Goal: Find specific page/section: Find specific page/section

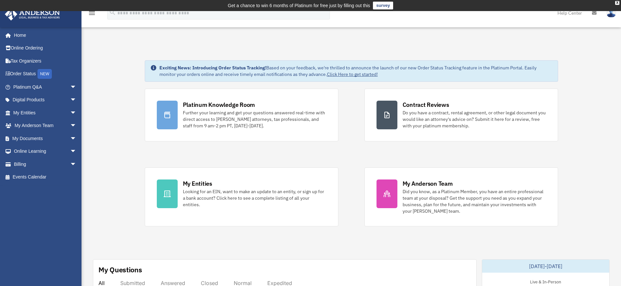
click at [609, 15] on img at bounding box center [611, 12] width 10 height 9
click at [70, 111] on span "arrow_drop_down" at bounding box center [76, 112] width 13 height 13
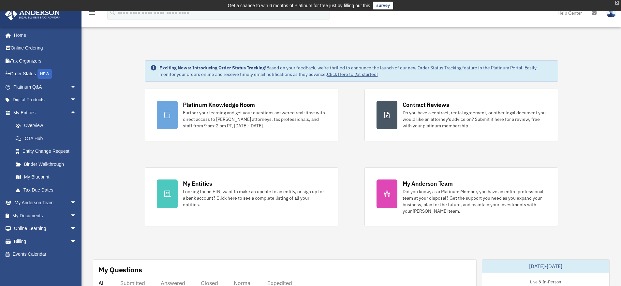
click at [617, 2] on div "X" at bounding box center [617, 3] width 4 height 4
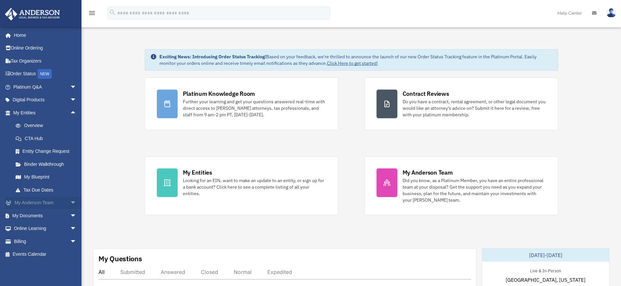
click at [70, 201] on span "arrow_drop_down" at bounding box center [76, 203] width 13 height 13
click at [70, 201] on span "arrow_drop_up" at bounding box center [76, 203] width 13 height 13
click at [70, 202] on span "arrow_drop_down" at bounding box center [76, 203] width 13 height 13
click at [48, 216] on link "My Anderson Team" at bounding box center [47, 215] width 77 height 13
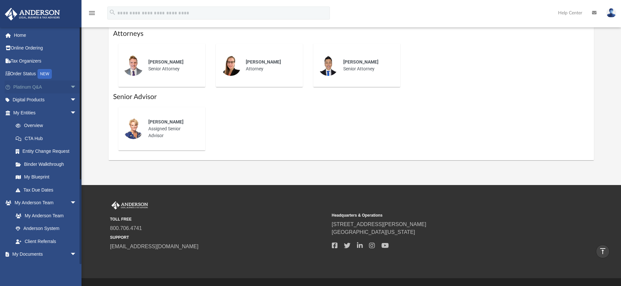
click at [70, 88] on span "arrow_drop_down" at bounding box center [76, 87] width 13 height 13
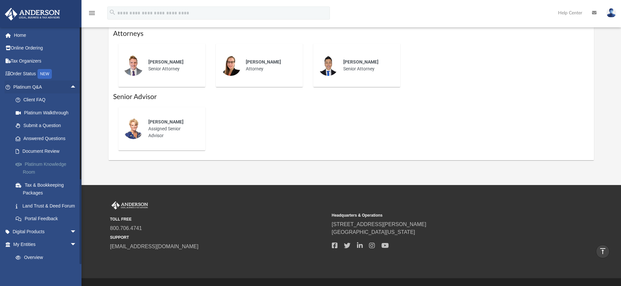
click at [49, 163] on link "Platinum Knowledge Room" at bounding box center [47, 168] width 77 height 21
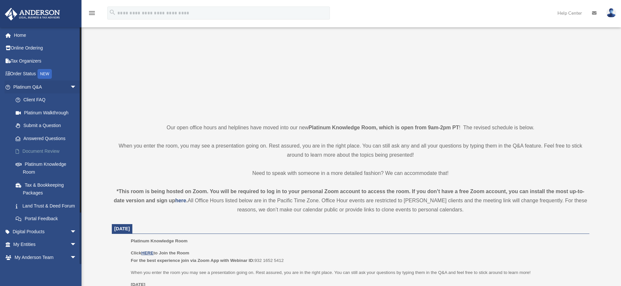
click at [51, 152] on link "Document Review" at bounding box center [47, 151] width 77 height 13
click at [52, 150] on link "Document Review" at bounding box center [47, 151] width 77 height 13
click at [41, 152] on link "Document Review" at bounding box center [47, 151] width 77 height 13
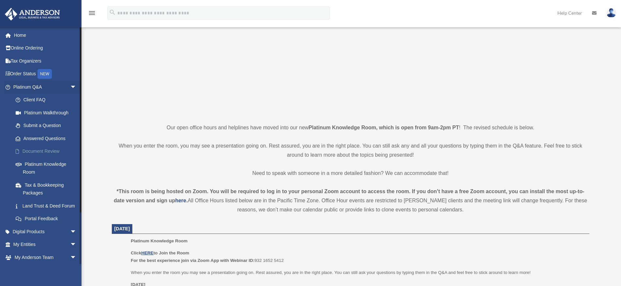
click at [19, 152] on span at bounding box center [20, 151] width 3 height 5
click at [47, 151] on link "Document Review" at bounding box center [47, 151] width 77 height 13
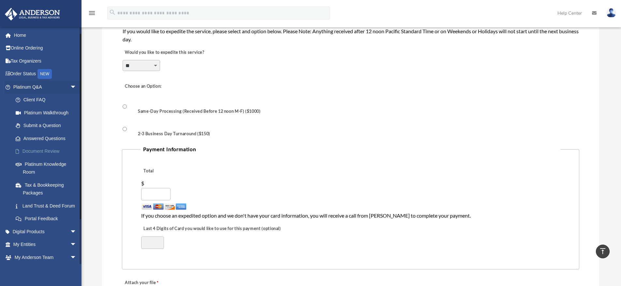
scroll to position [33, 0]
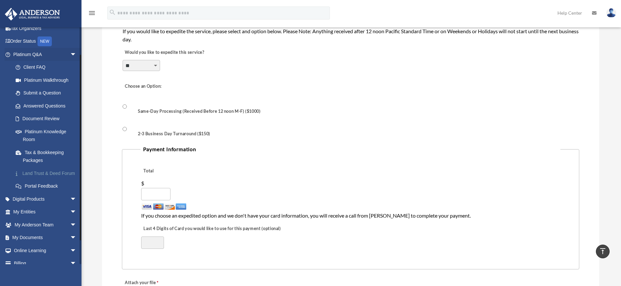
click at [47, 173] on link "Land Trust & Deed Forum" at bounding box center [47, 173] width 77 height 13
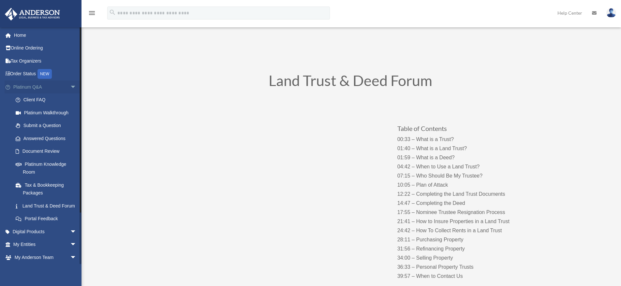
click at [70, 85] on span "arrow_drop_down" at bounding box center [76, 87] width 13 height 13
click at [70, 88] on span "arrow_drop_down" at bounding box center [76, 87] width 13 height 13
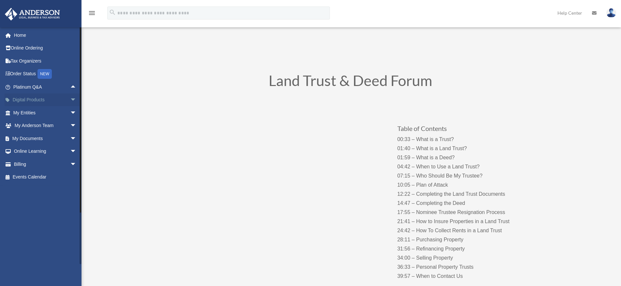
click at [70, 99] on span "arrow_drop_down" at bounding box center [76, 100] width 13 height 13
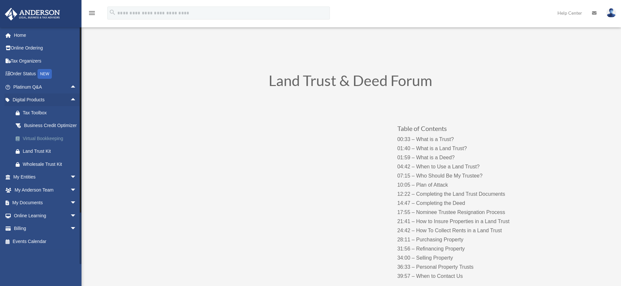
click at [39, 143] on div "Virtual Bookkeeping" at bounding box center [50, 139] width 55 height 8
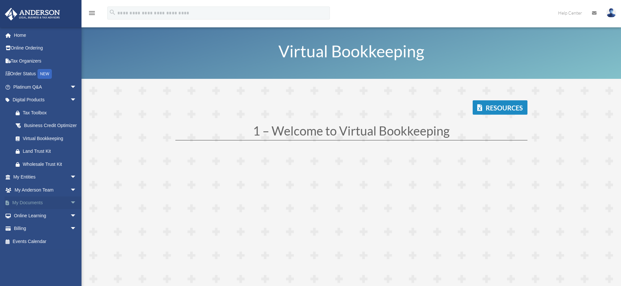
click at [55, 210] on link "My Documents arrow_drop_down" at bounding box center [46, 203] width 82 height 13
click at [70, 210] on span "arrow_drop_down" at bounding box center [76, 203] width 13 height 13
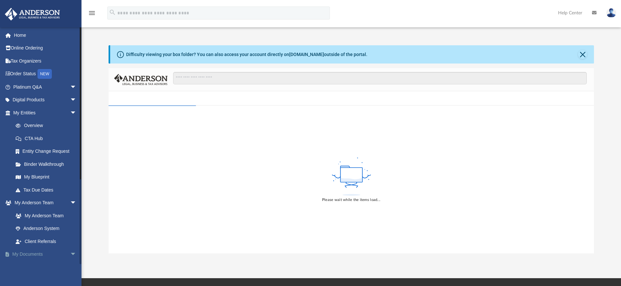
click at [70, 253] on span "arrow_drop_down" at bounding box center [76, 254] width 13 height 13
click at [70, 254] on span "arrow_drop_up" at bounding box center [76, 254] width 13 height 13
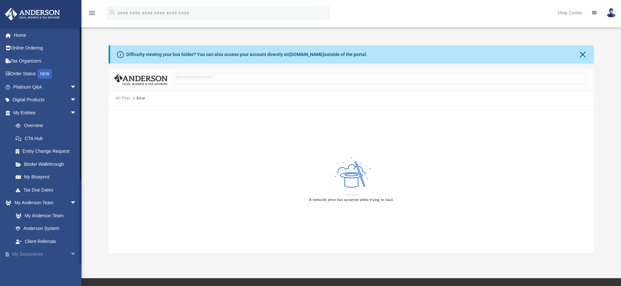
click at [36, 254] on link "My Documents arrow_drop_down" at bounding box center [46, 254] width 82 height 13
click at [32, 254] on link "My Documents arrow_drop_down" at bounding box center [46, 254] width 82 height 13
click at [70, 253] on span "arrow_drop_down" at bounding box center [76, 254] width 13 height 13
click at [70, 253] on span "arrow_drop_up" at bounding box center [76, 254] width 13 height 13
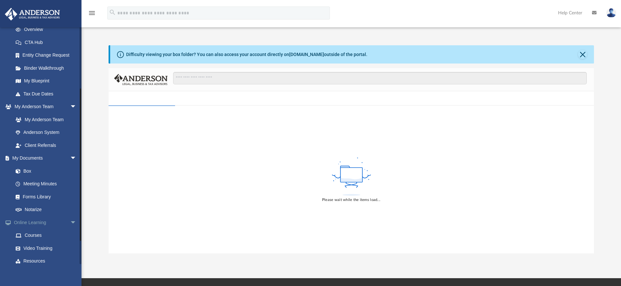
scroll to position [98, 0]
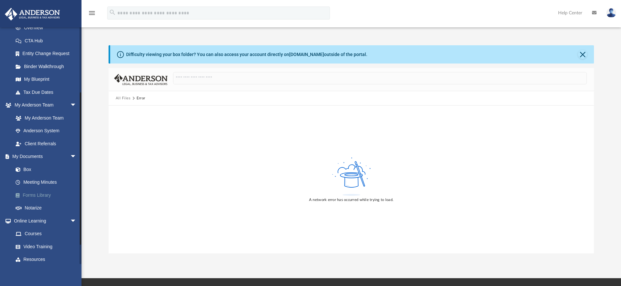
click at [42, 195] on link "Forms Library" at bounding box center [47, 195] width 77 height 13
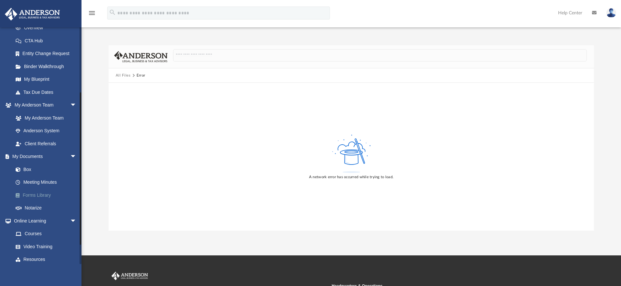
click at [47, 195] on link "Forms Library" at bounding box center [47, 195] width 77 height 13
click at [42, 196] on link "Forms Library" at bounding box center [47, 195] width 77 height 13
click at [26, 170] on link "Box" at bounding box center [47, 169] width 77 height 13
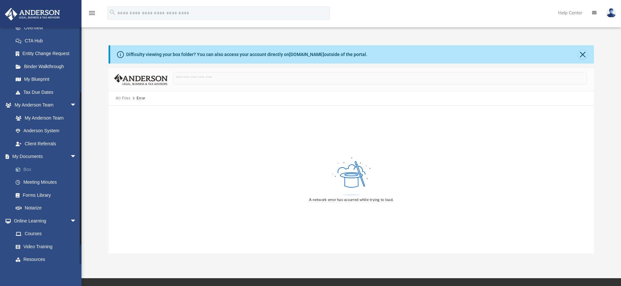
click at [29, 169] on link "Box" at bounding box center [47, 169] width 77 height 13
click at [27, 169] on link "Box" at bounding box center [47, 169] width 77 height 13
click at [25, 170] on link "Box" at bounding box center [47, 169] width 77 height 13
